Goal: Information Seeking & Learning: Learn about a topic

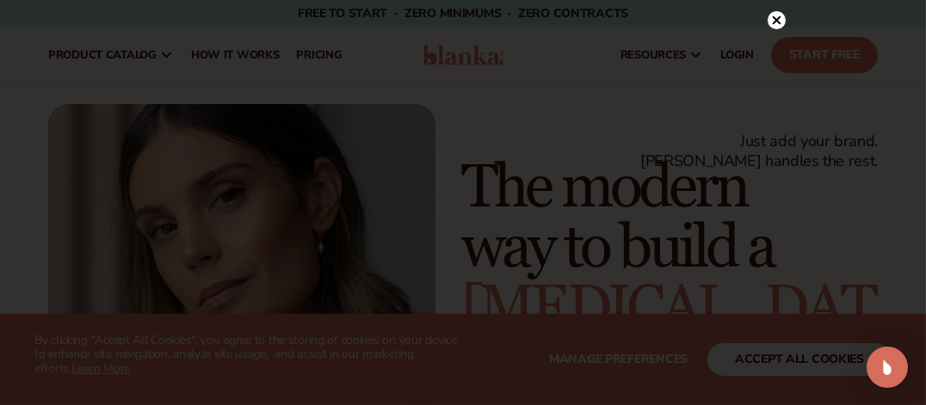
click at [778, 19] on icon at bounding box center [777, 20] width 9 height 9
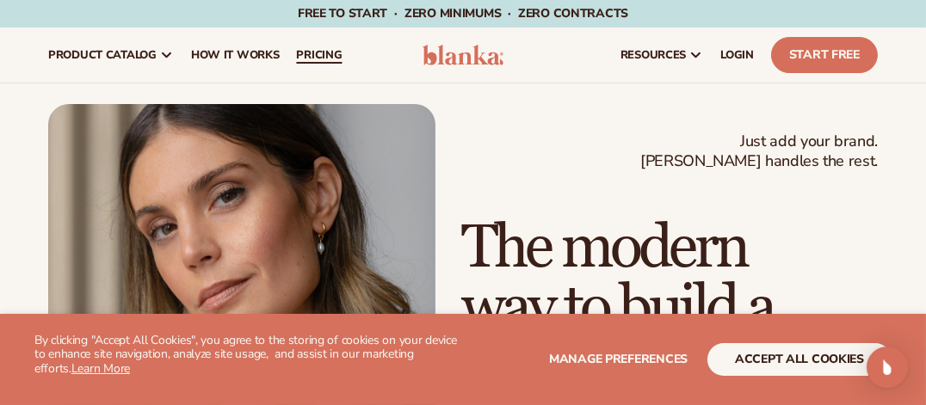
click at [321, 53] on span "pricing" at bounding box center [319, 55] width 46 height 14
